Goal: Find contact information: Find contact information

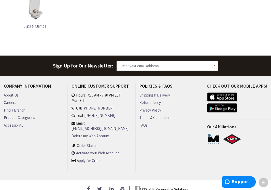
scroll to position [275, 0]
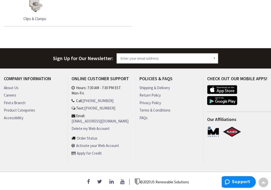
click at [16, 87] on link "About Us" at bounding box center [11, 87] width 15 height 5
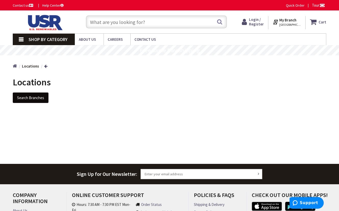
click at [44, 97] on button "Search Branches" at bounding box center [31, 97] width 36 height 11
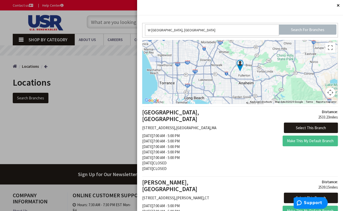
click at [121, 98] on div at bounding box center [171, 105] width 343 height 211
